Goal: Transaction & Acquisition: Subscribe to service/newsletter

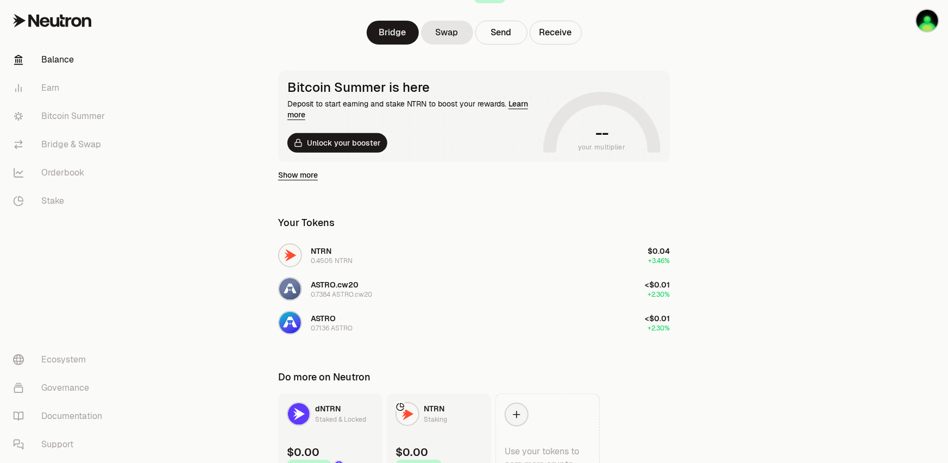
scroll to position [201, 0]
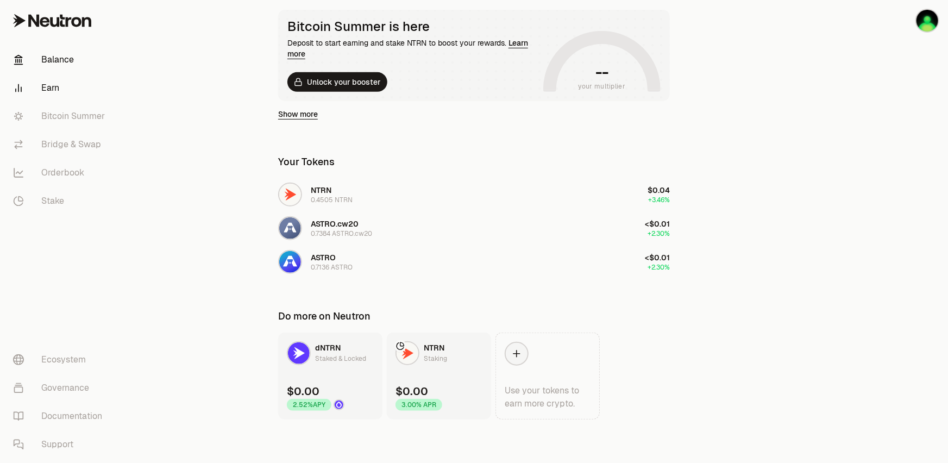
click at [56, 81] on link "Earn" at bounding box center [60, 88] width 113 height 28
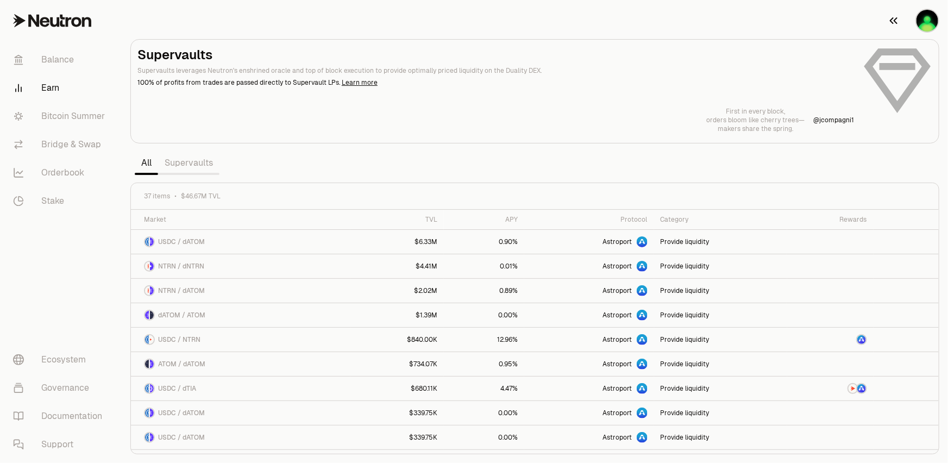
click at [922, 25] on img "button" at bounding box center [927, 21] width 22 height 22
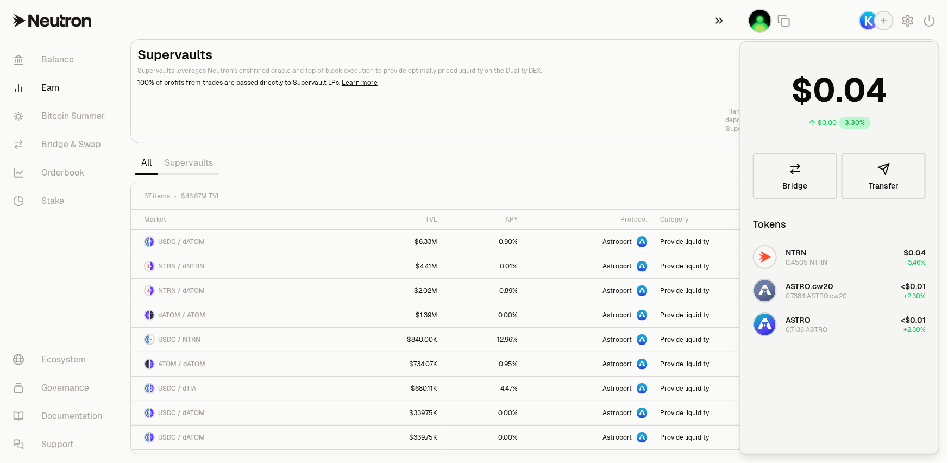
click at [722, 20] on icon "button" at bounding box center [719, 21] width 7 height 6
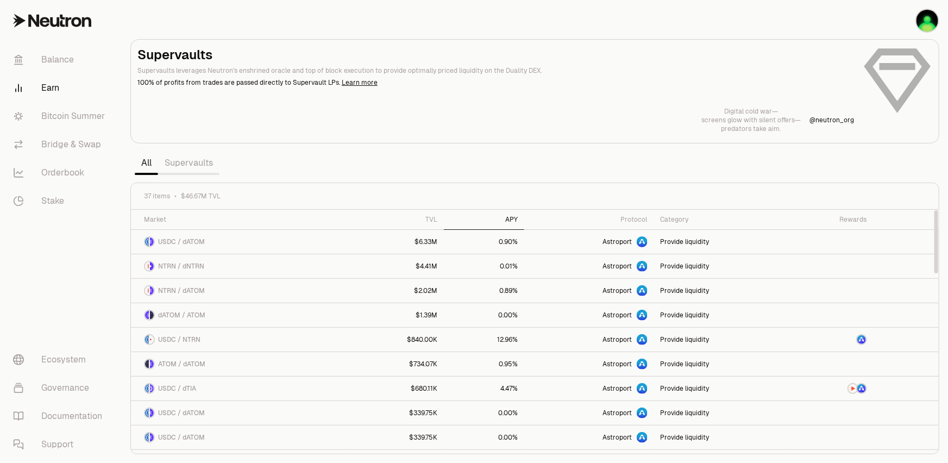
click at [515, 220] on div "APY" at bounding box center [483, 219] width 67 height 9
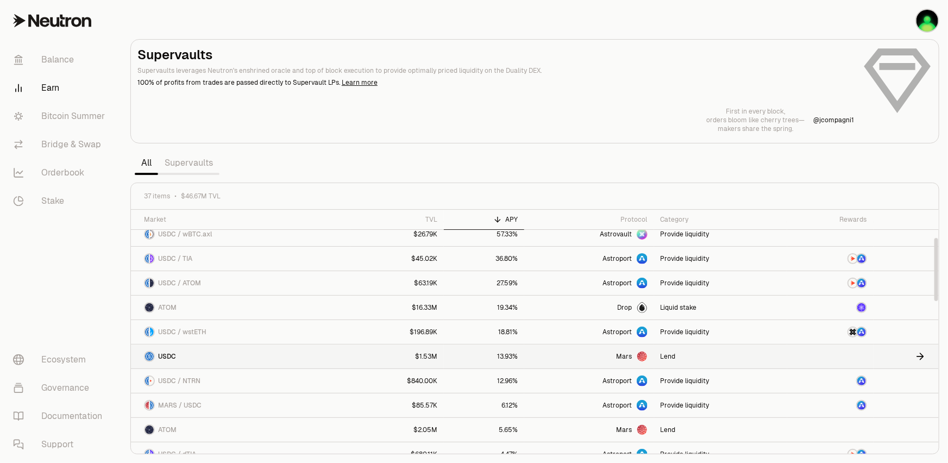
scroll to position [178, 0]
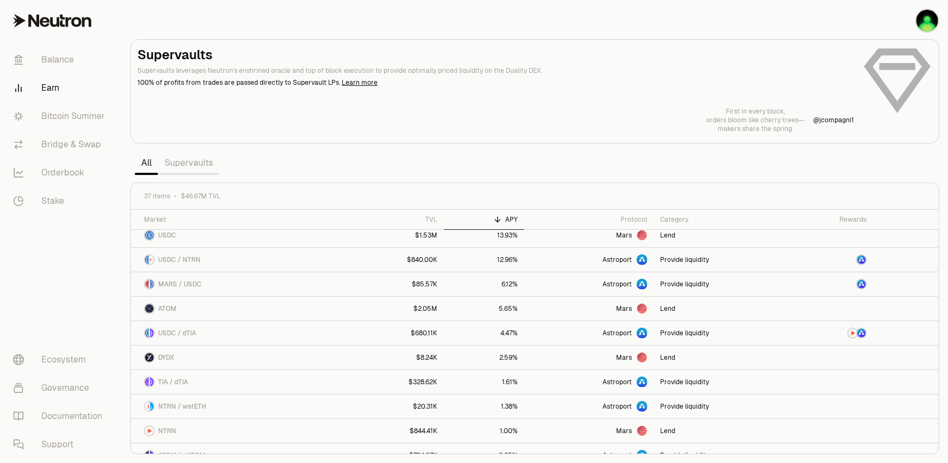
click at [198, 163] on link "Supervaults" at bounding box center [188, 163] width 61 height 22
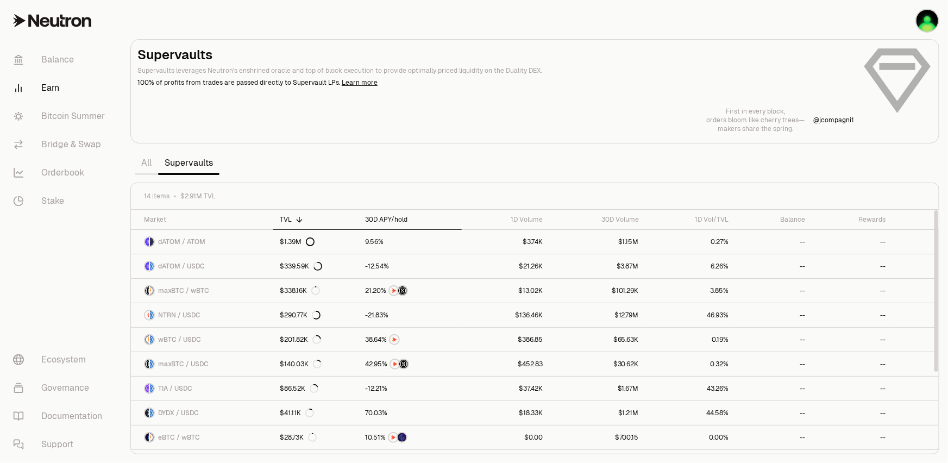
click at [381, 220] on div "30D APY/hold" at bounding box center [410, 219] width 90 height 9
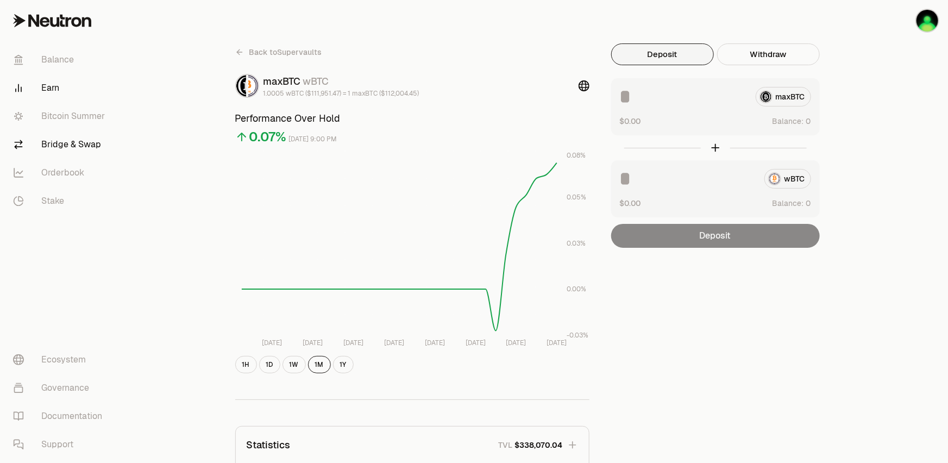
click at [71, 150] on link "Bridge & Swap" at bounding box center [60, 144] width 113 height 28
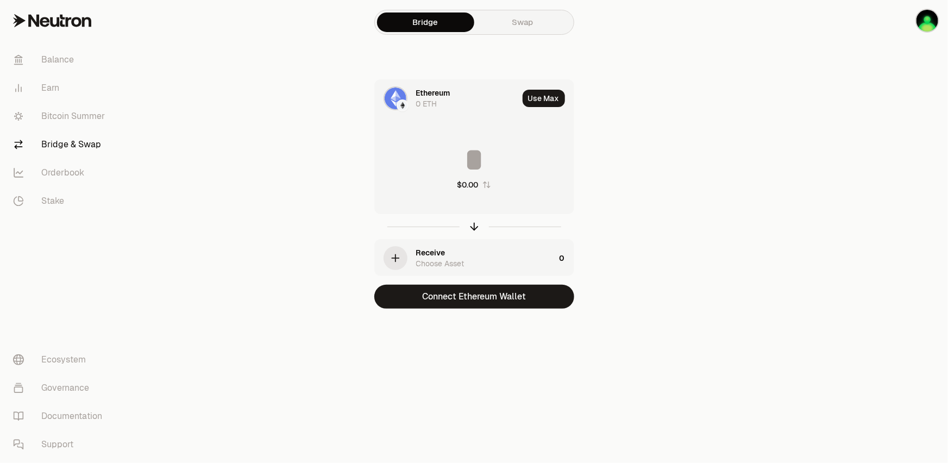
click at [406, 92] on div at bounding box center [395, 98] width 24 height 24
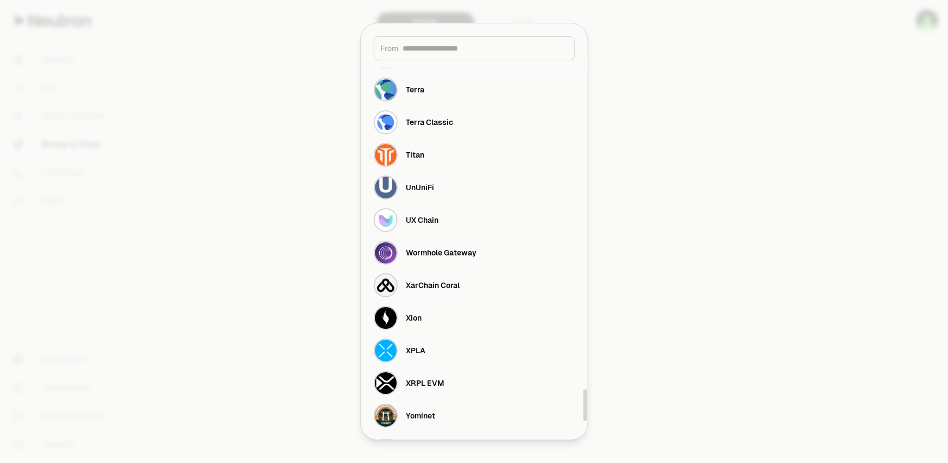
scroll to position [4012, 0]
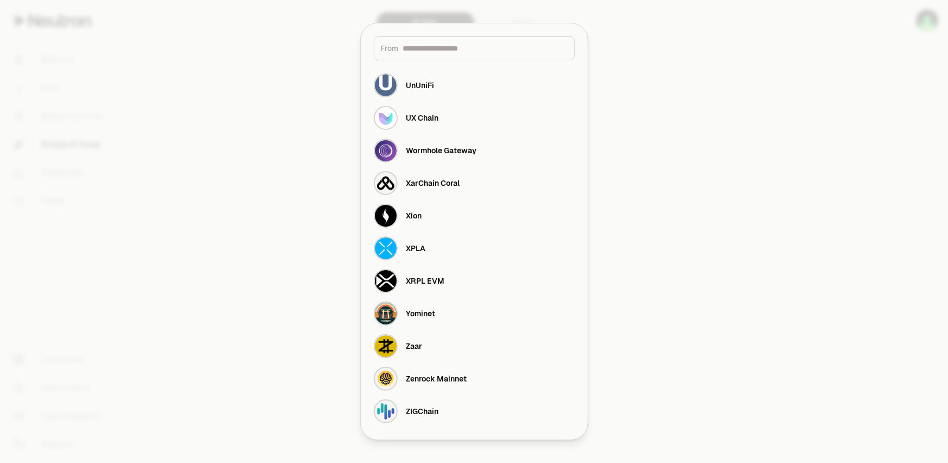
click at [767, 222] on div at bounding box center [474, 231] width 948 height 463
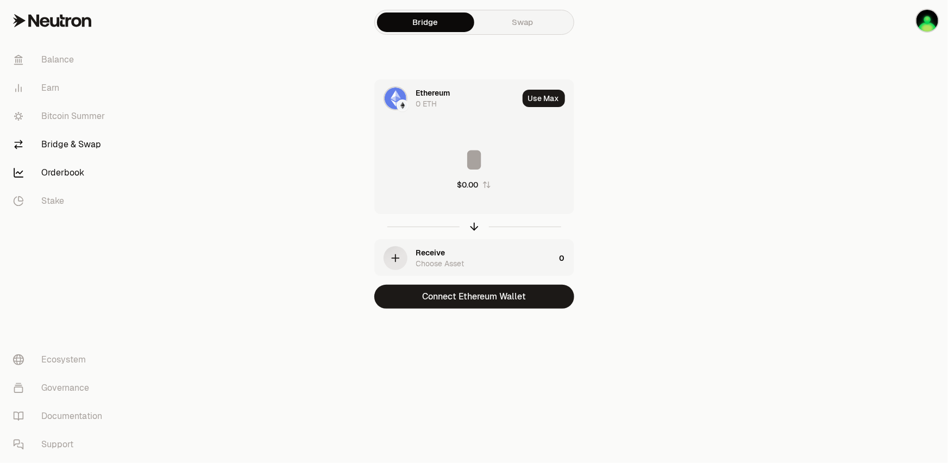
click at [65, 170] on link "Orderbook" at bounding box center [60, 173] width 113 height 28
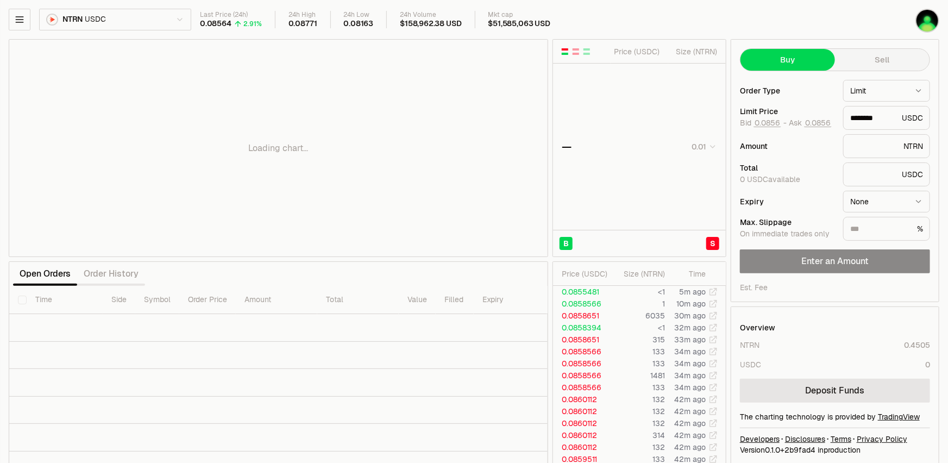
type input "********"
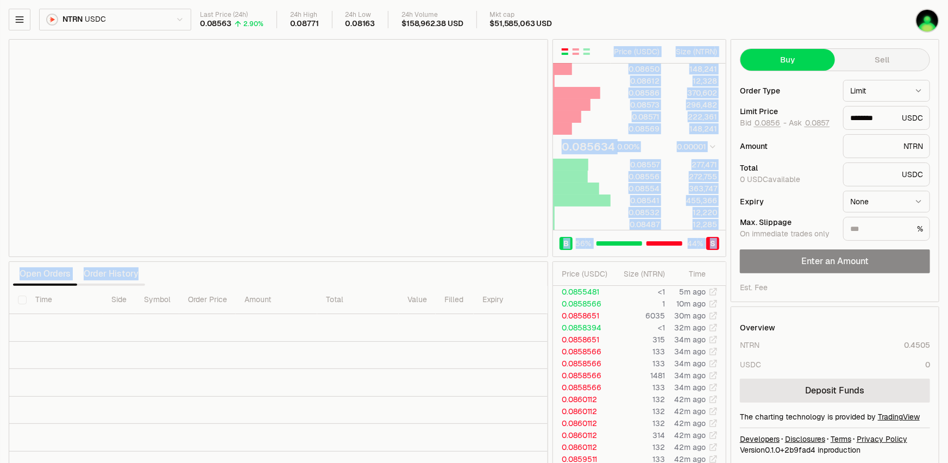
drag, startPoint x: 484, startPoint y: 257, endPoint x: 482, endPoint y: 275, distance: 18.5
click at [482, 275] on div "Price ( USDC ) Size ( NTRN ) 0.08650 148,241 0.08612 12,328 0.08586 370,602 0.0…" at bounding box center [367, 251] width 717 height 425
click at [504, 257] on div "Price ( USDC ) Size ( NTRN ) 0.08650 148,241 0.08612 12,328 0.08586 370,602 0.0…" at bounding box center [367, 251] width 717 height 425
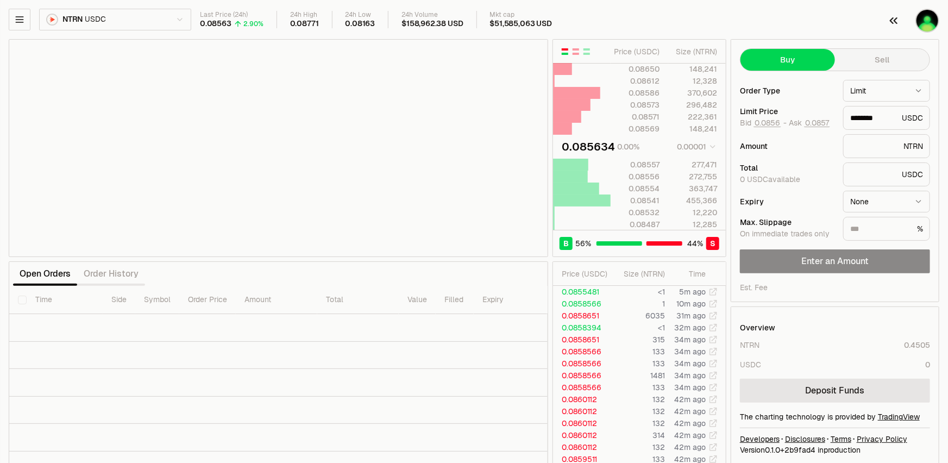
click at [919, 23] on img "button" at bounding box center [927, 21] width 22 height 22
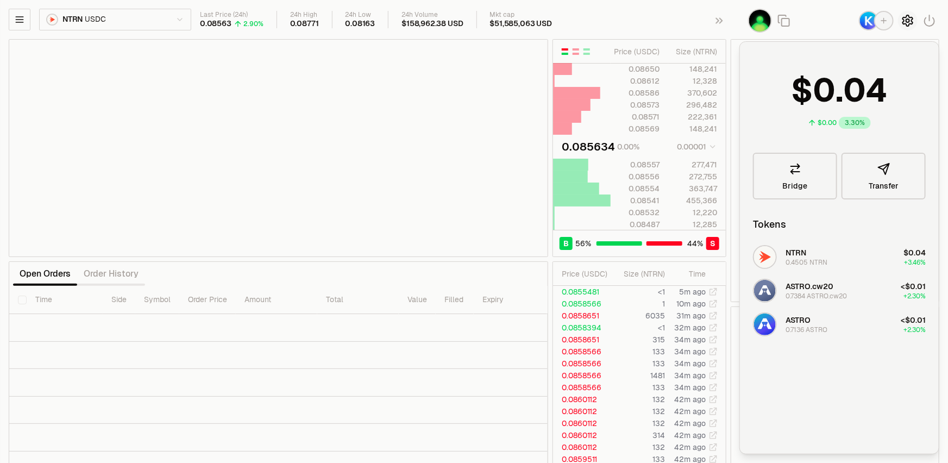
click at [906, 28] on button "button" at bounding box center [908, 21] width 20 height 20
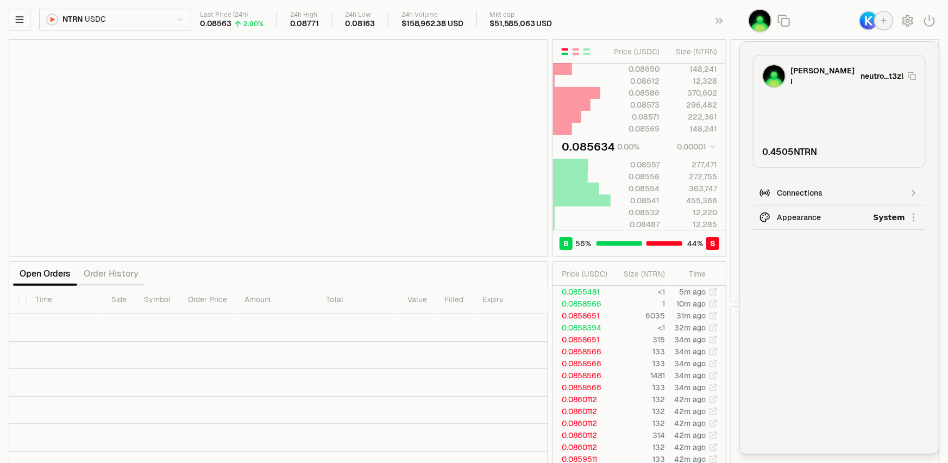
click at [895, 220] on html "Balance Earn Bitcoin Summer Bridge & Swap Orderbook Stake Ecosystem Governance …" at bounding box center [474, 236] width 948 height 473
click at [854, 266] on div "Dark" at bounding box center [873, 267] width 99 height 22
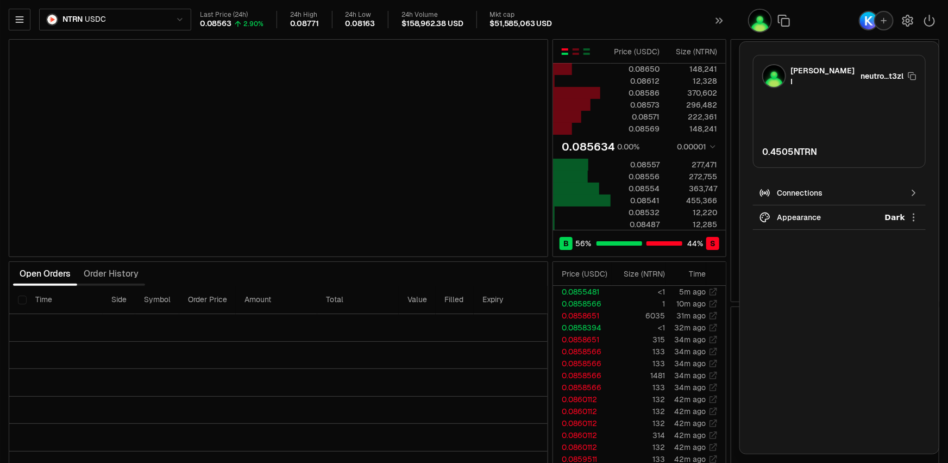
click at [629, 17] on div "Last Price (24h) 0.08563 2.90% 24h High 0.08771 24h Low 0.08163 24h Volume $158…" at bounding box center [517, 20] width 635 height 18
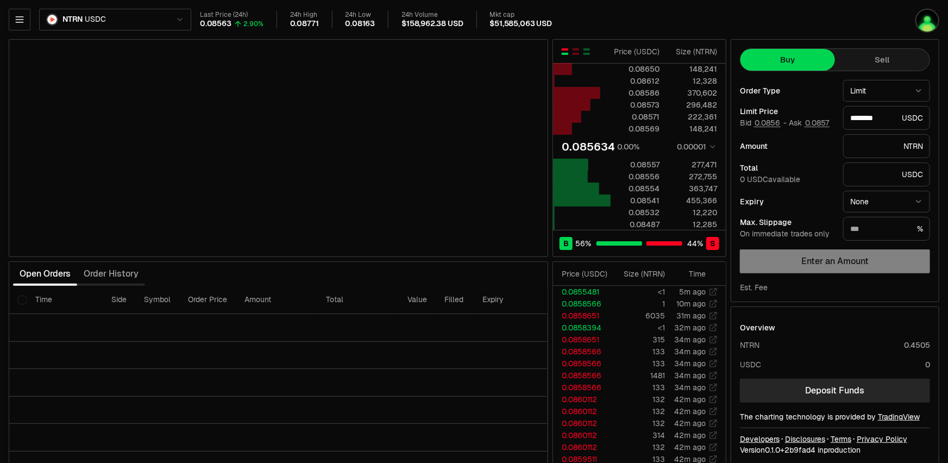
click at [916, 89] on html "Balance Earn Bitcoin Summer Bridge & Swap Orderbook Stake Ecosystem Governance …" at bounding box center [474, 236] width 948 height 473
click at [859, 12] on html "Balance Earn Bitcoin Summer Bridge & Swap Orderbook Stake Ecosystem Governance …" at bounding box center [474, 236] width 948 height 473
click at [71, 14] on html "Balance Earn Bitcoin Summer Bridge & Swap Orderbook Stake Ecosystem Governance …" at bounding box center [474, 236] width 948 height 473
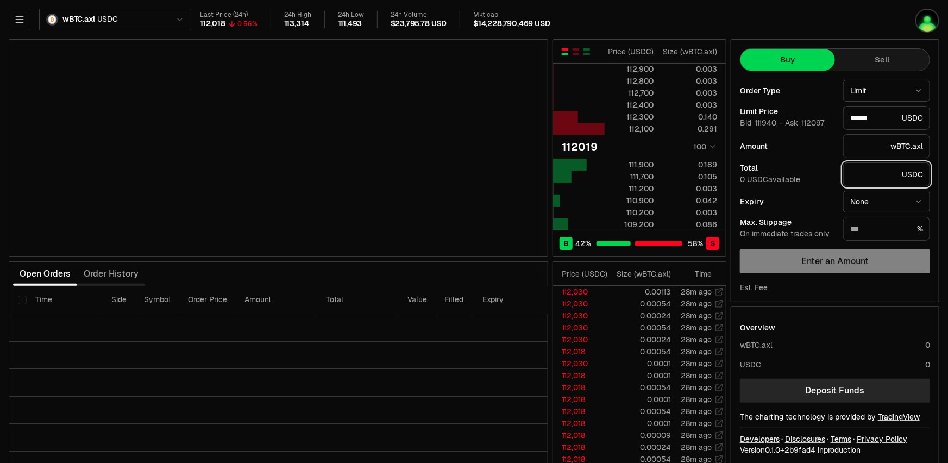
click at [891, 179] on input "text" at bounding box center [873, 174] width 47 height 11
type input "******"
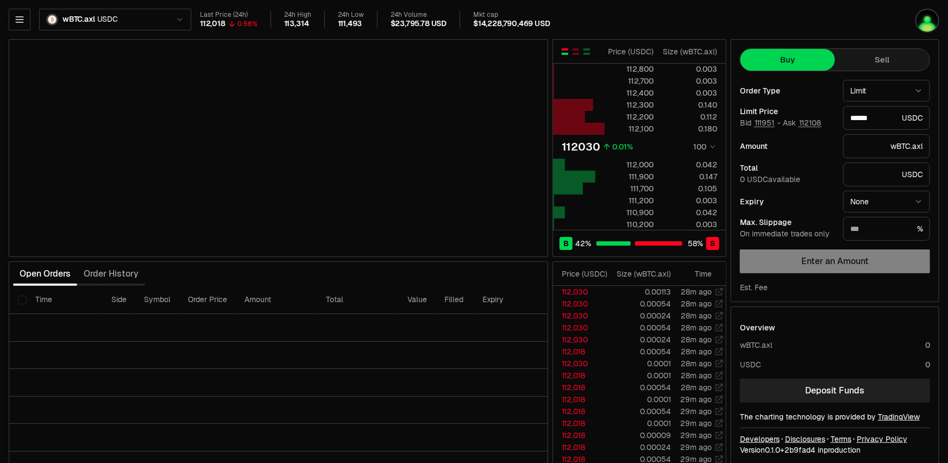
click at [854, 390] on link "Deposit Funds" at bounding box center [835, 390] width 190 height 24
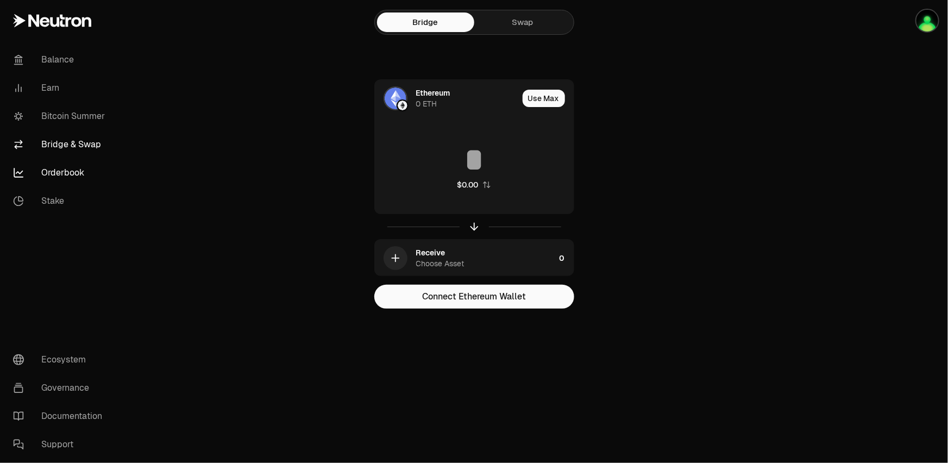
click at [75, 178] on link "Orderbook" at bounding box center [60, 173] width 113 height 28
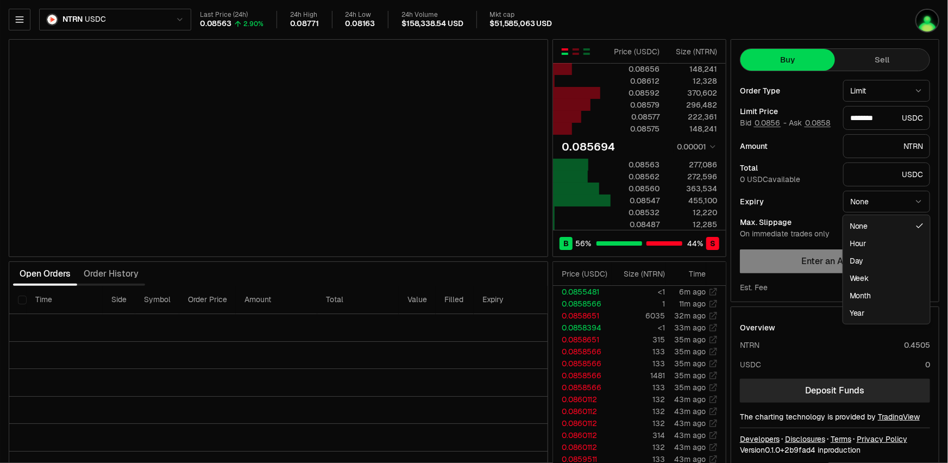
click at [904, 207] on html "Balance Earn Bitcoin Summer Bridge & Swap Orderbook Stake Ecosystem Governance …" at bounding box center [474, 236] width 948 height 473
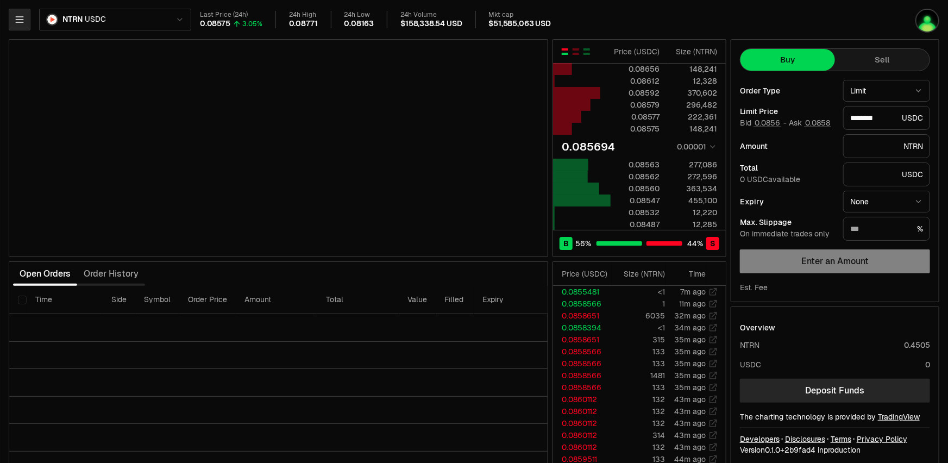
click at [20, 18] on icon "button" at bounding box center [19, 19] width 11 height 11
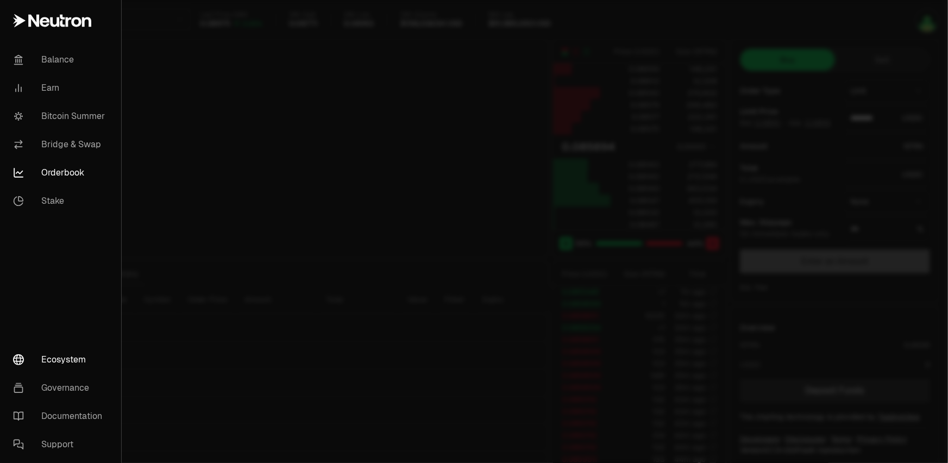
type input "********"
click at [63, 365] on link "Ecosystem" at bounding box center [60, 359] width 112 height 28
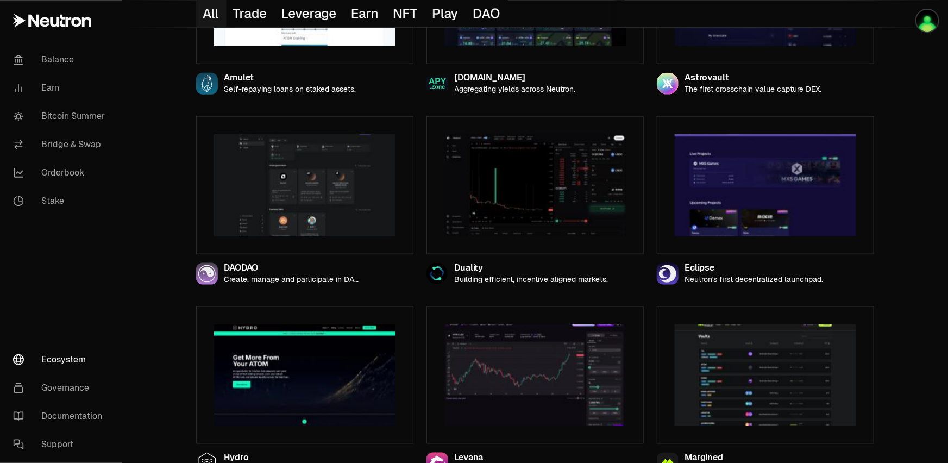
scroll to position [610, 0]
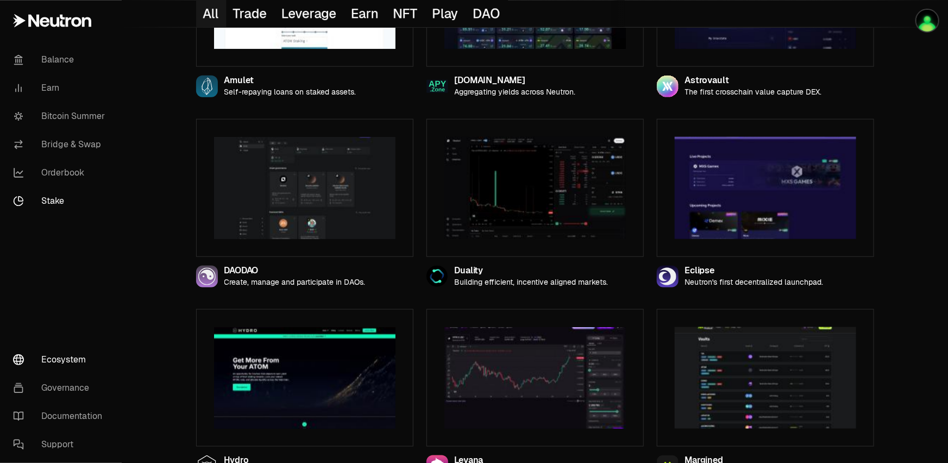
click at [49, 200] on link "Stake" at bounding box center [60, 201] width 113 height 28
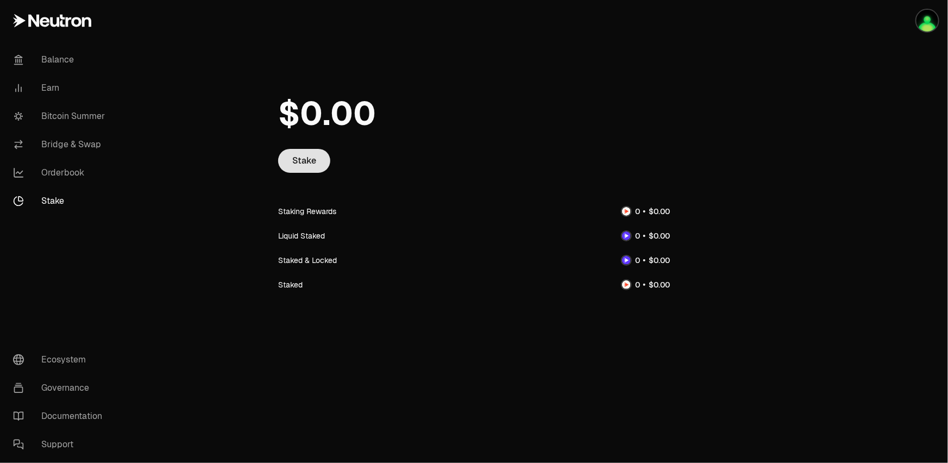
click at [306, 155] on link "Stake" at bounding box center [304, 161] width 52 height 24
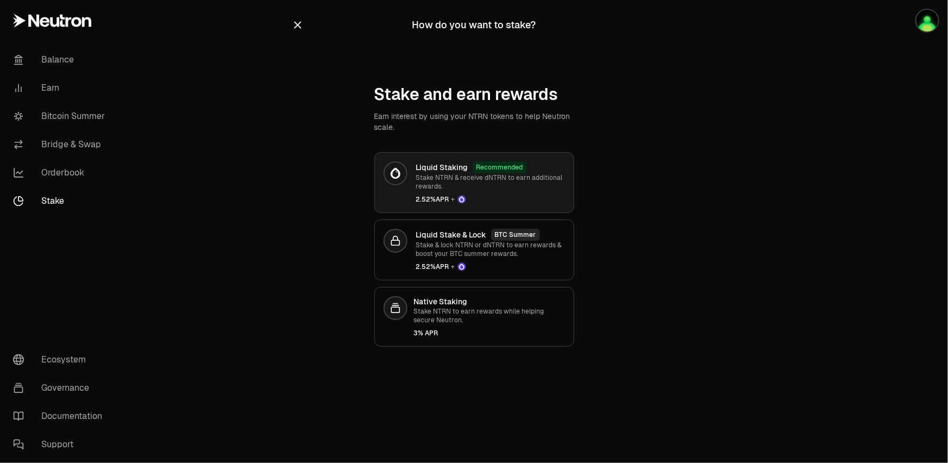
click at [493, 195] on span "2.52% APR +" at bounding box center [490, 199] width 149 height 9
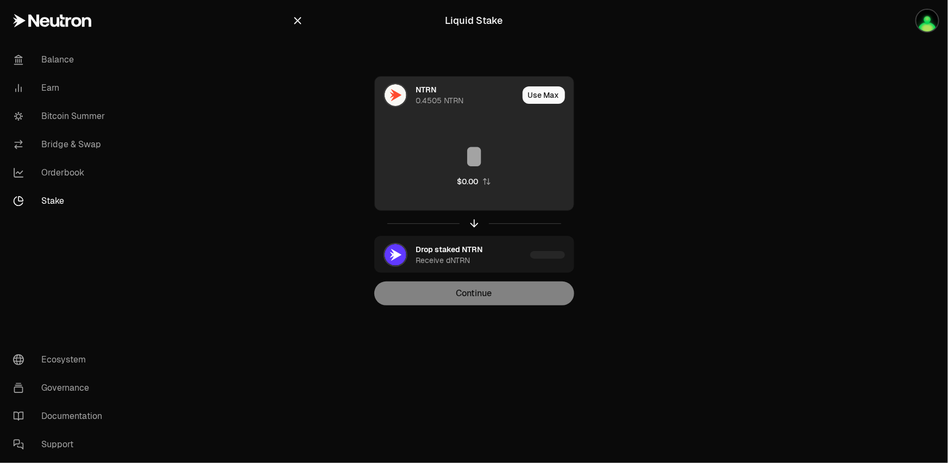
click at [483, 155] on input at bounding box center [474, 156] width 199 height 33
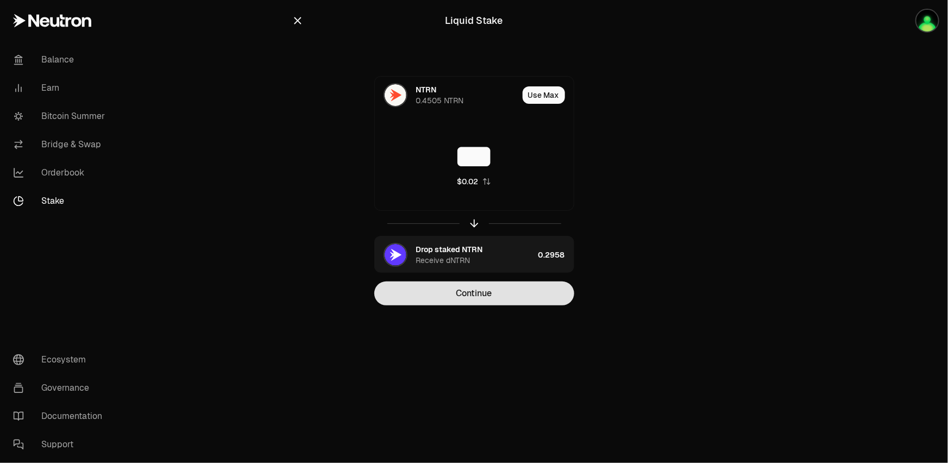
type input "***"
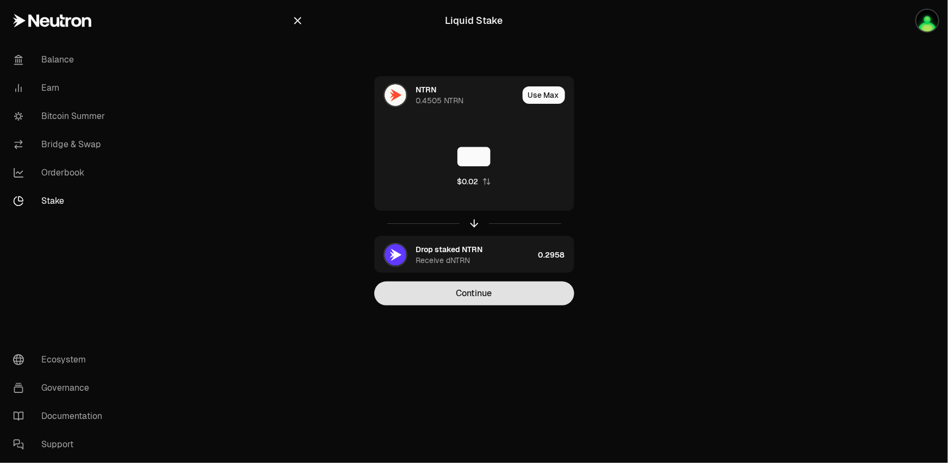
click at [477, 296] on button "Continue" at bounding box center [474, 293] width 200 height 24
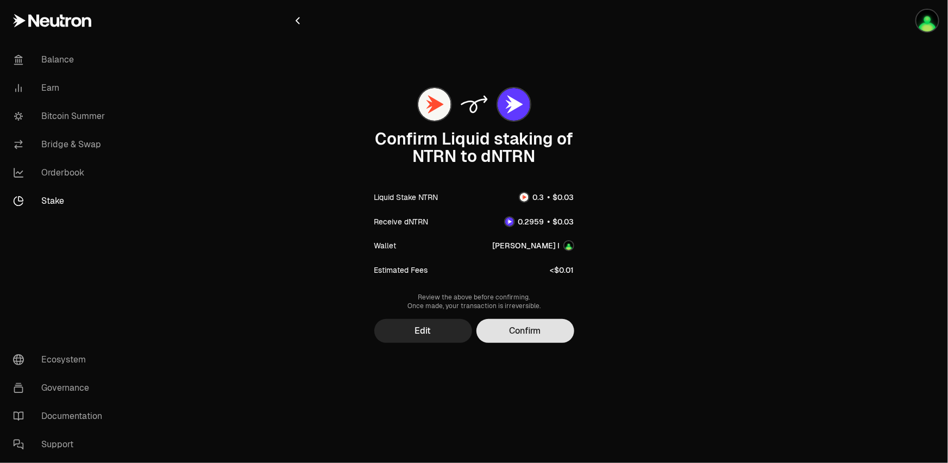
click at [540, 340] on button "Confirm" at bounding box center [525, 331] width 98 height 24
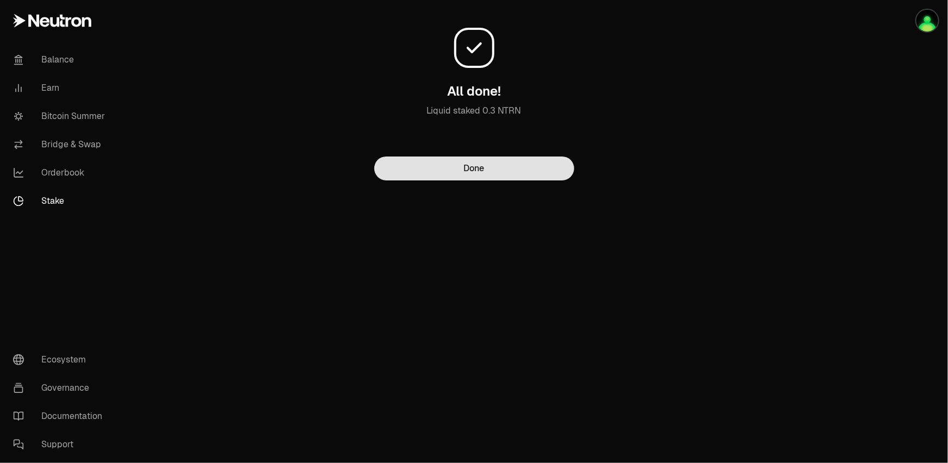
click at [517, 166] on button "Done" at bounding box center [474, 168] width 200 height 24
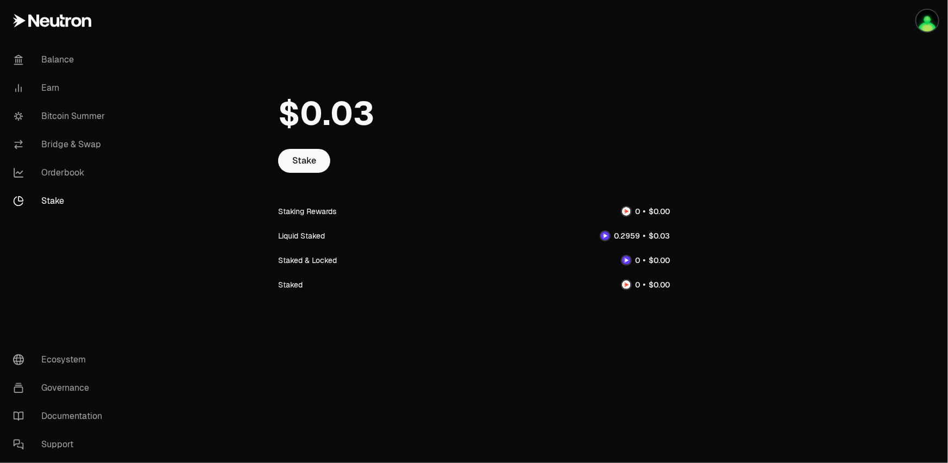
click at [294, 173] on div "Stake Staking Rewards Liquid Staked Staked & Locked Staked" at bounding box center [474, 187] width 392 height 218
click at [306, 163] on link "Stake" at bounding box center [304, 161] width 52 height 24
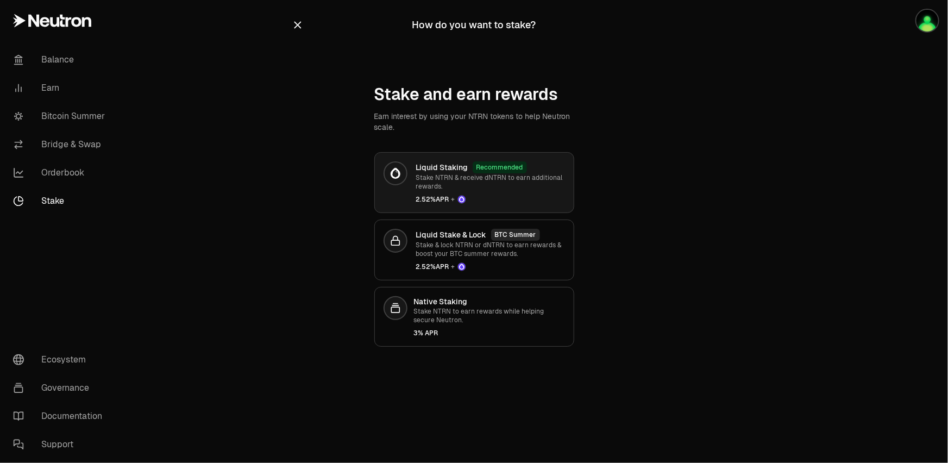
click at [490, 175] on p "Stake NTRN & receive dNTRN to earn additional rewards." at bounding box center [490, 181] width 149 height 17
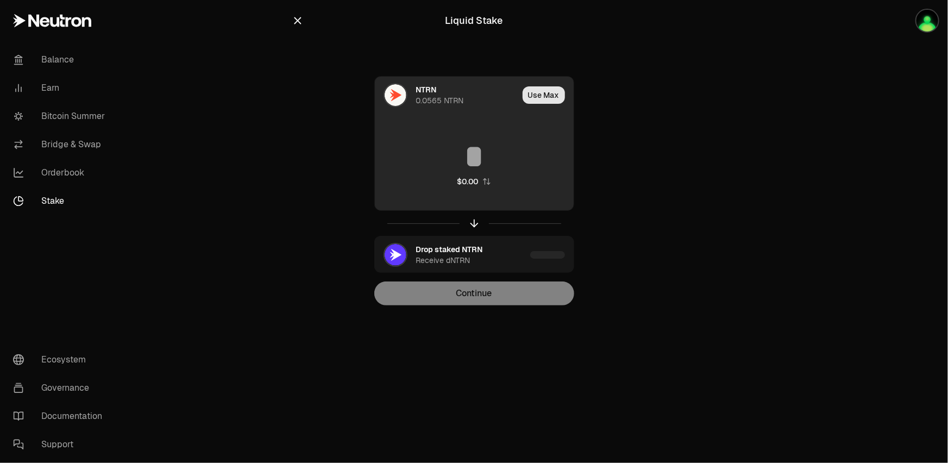
click at [548, 99] on button "Use Max" at bounding box center [543, 94] width 42 height 17
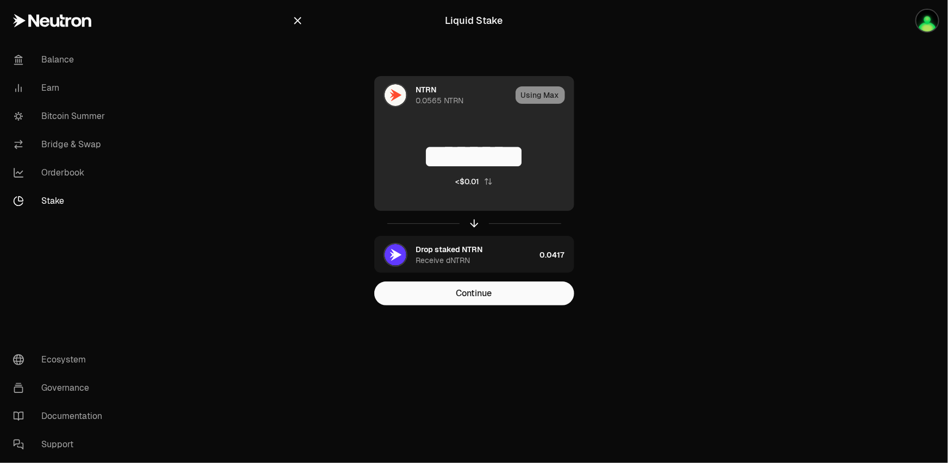
type input "********"
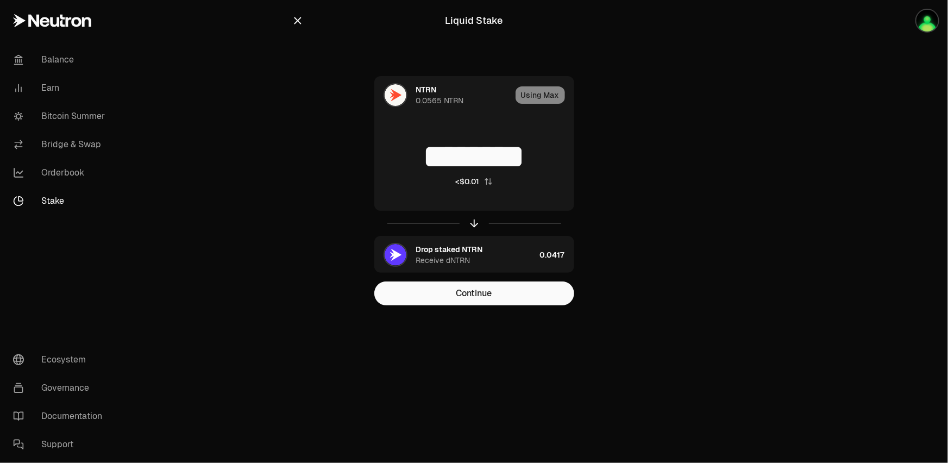
click at [733, 232] on main "Liquid Stake NTRN 0.0565 NTRN Using Max ******** <$0.01 Drop staked NTRN Receiv…" at bounding box center [535, 174] width 826 height 349
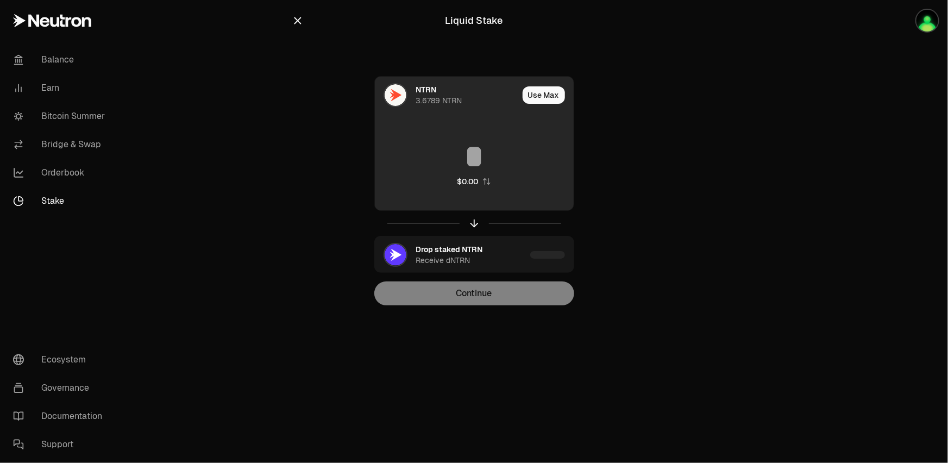
click at [497, 159] on input at bounding box center [474, 156] width 199 height 33
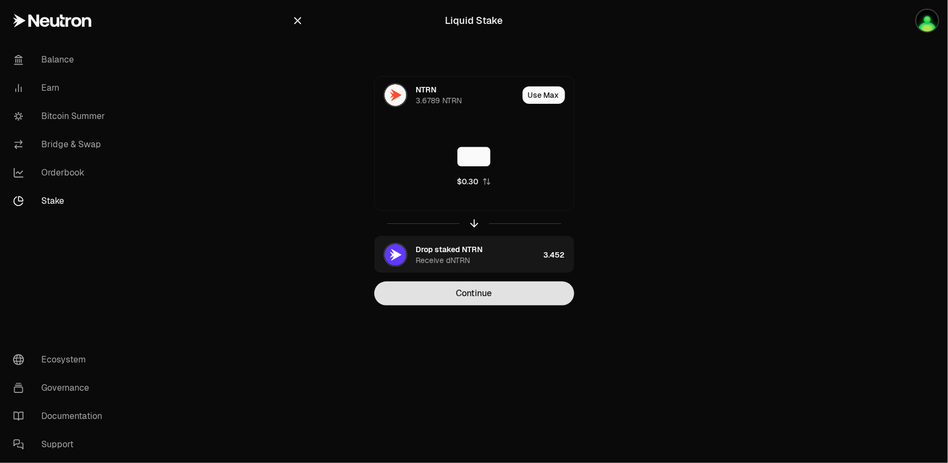
type input "***"
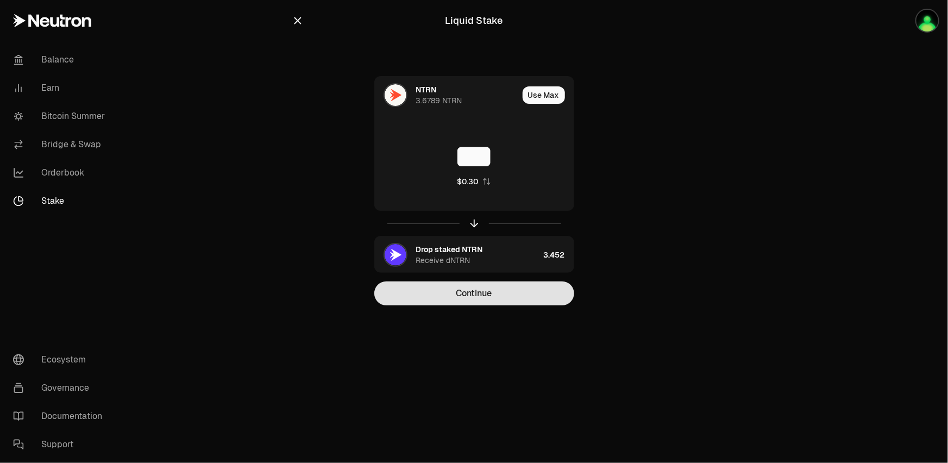
click at [527, 288] on button "Continue" at bounding box center [474, 293] width 200 height 24
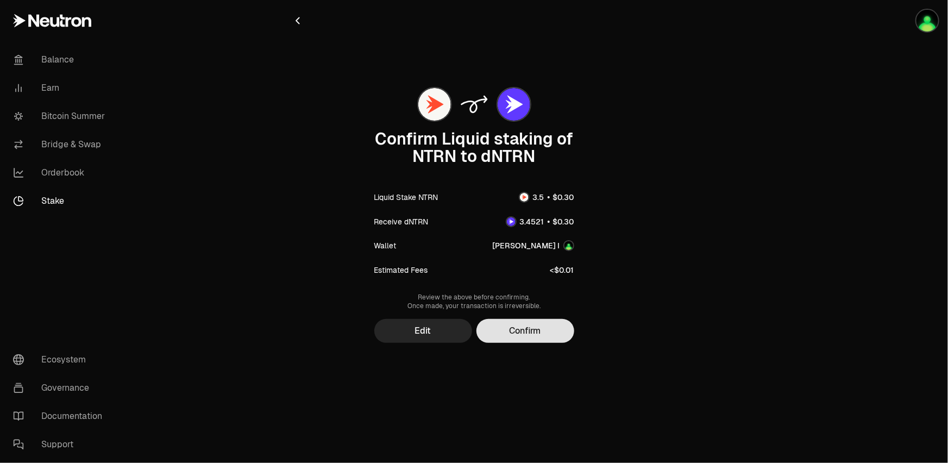
click at [534, 325] on button "Confirm" at bounding box center [525, 331] width 98 height 24
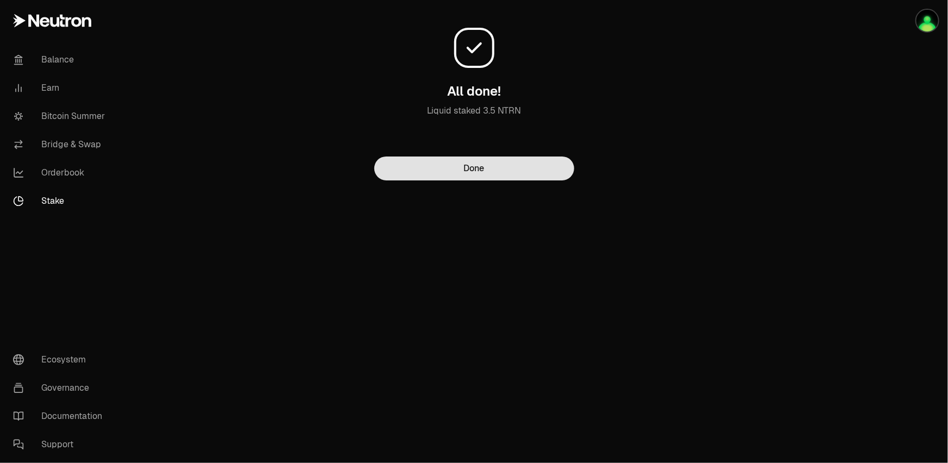
click at [512, 175] on button "Done" at bounding box center [474, 168] width 200 height 24
